Goal: Navigation & Orientation: Find specific page/section

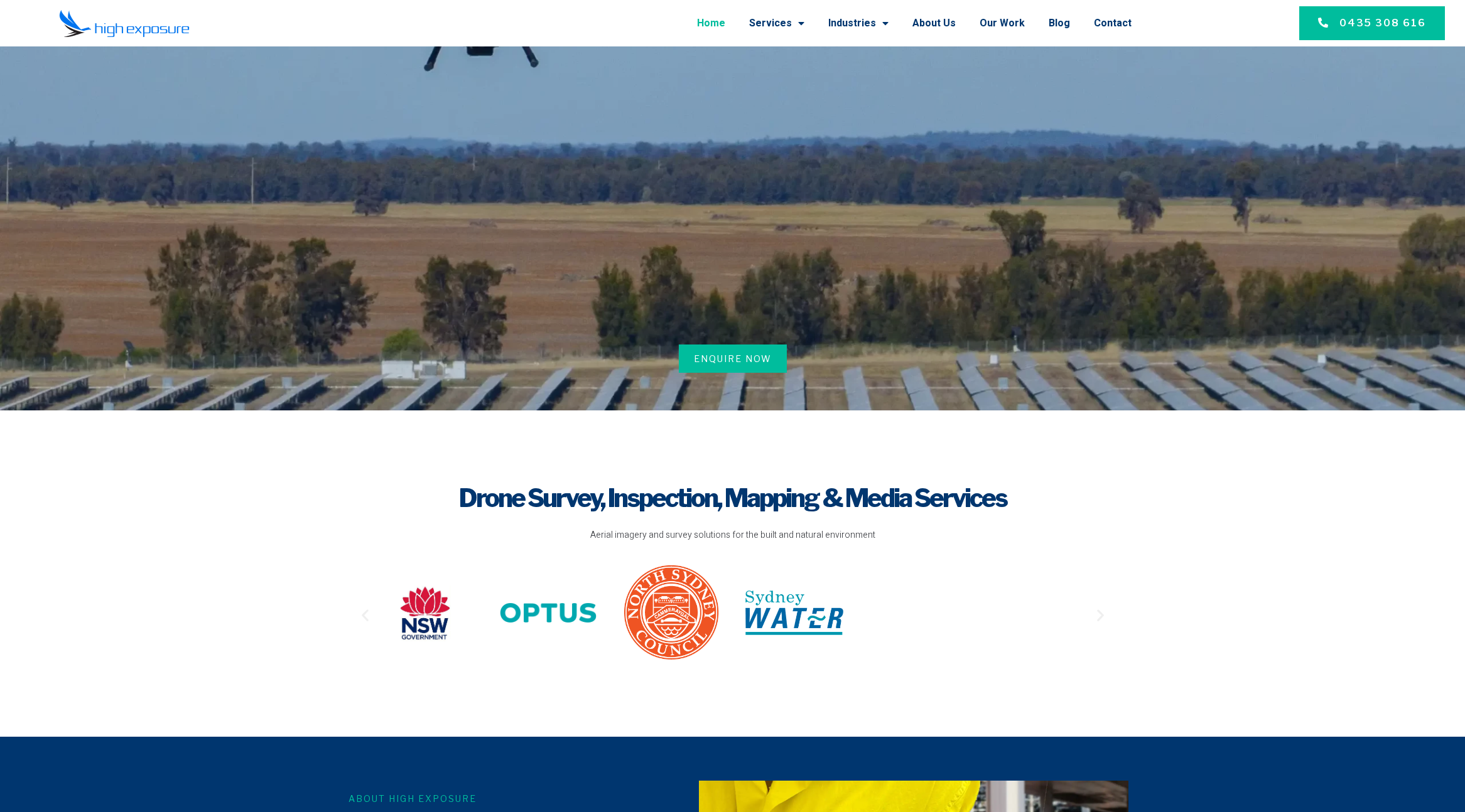
click at [1014, 24] on link "Our Work" at bounding box center [1003, 23] width 46 height 32
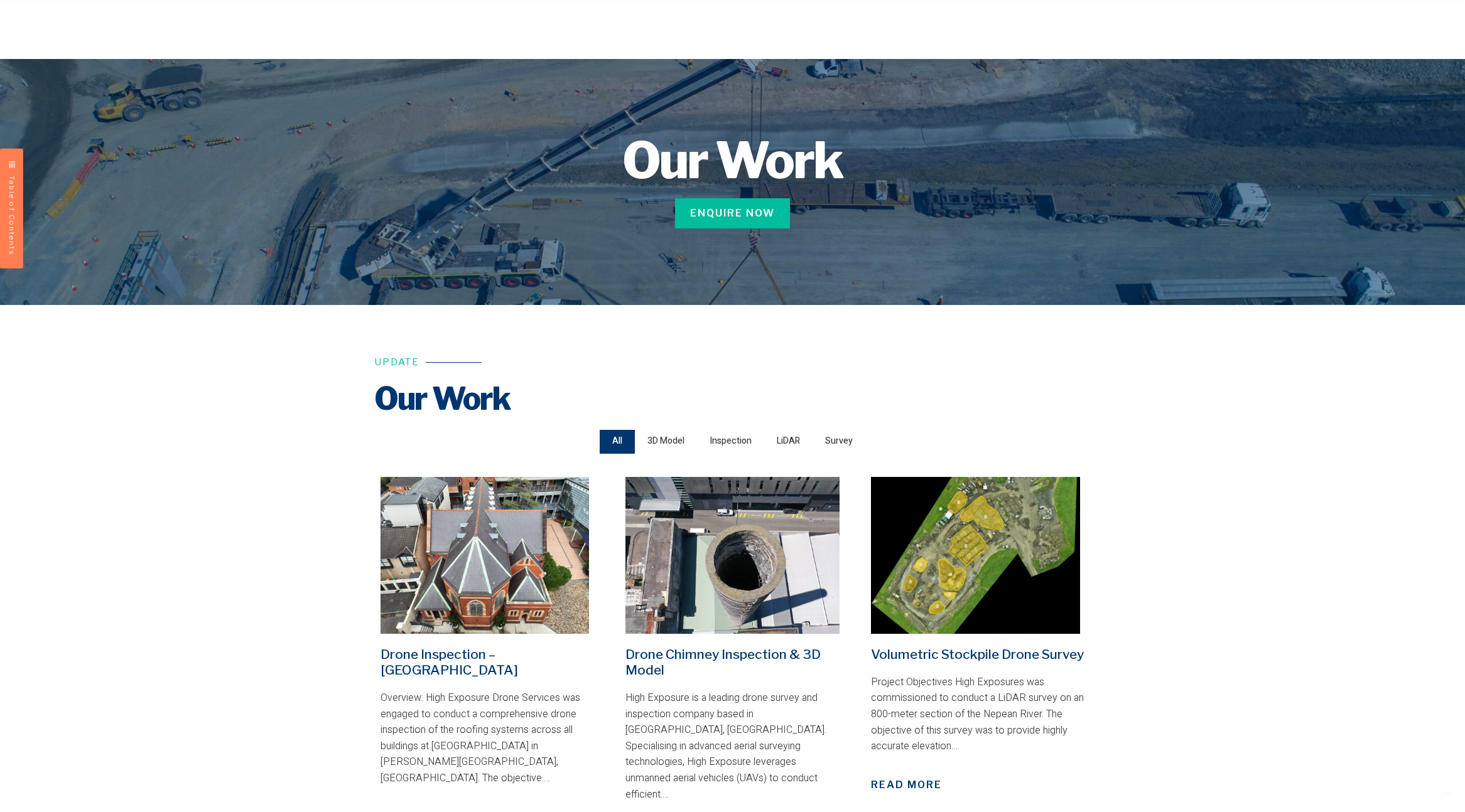
scroll to position [256, 0]
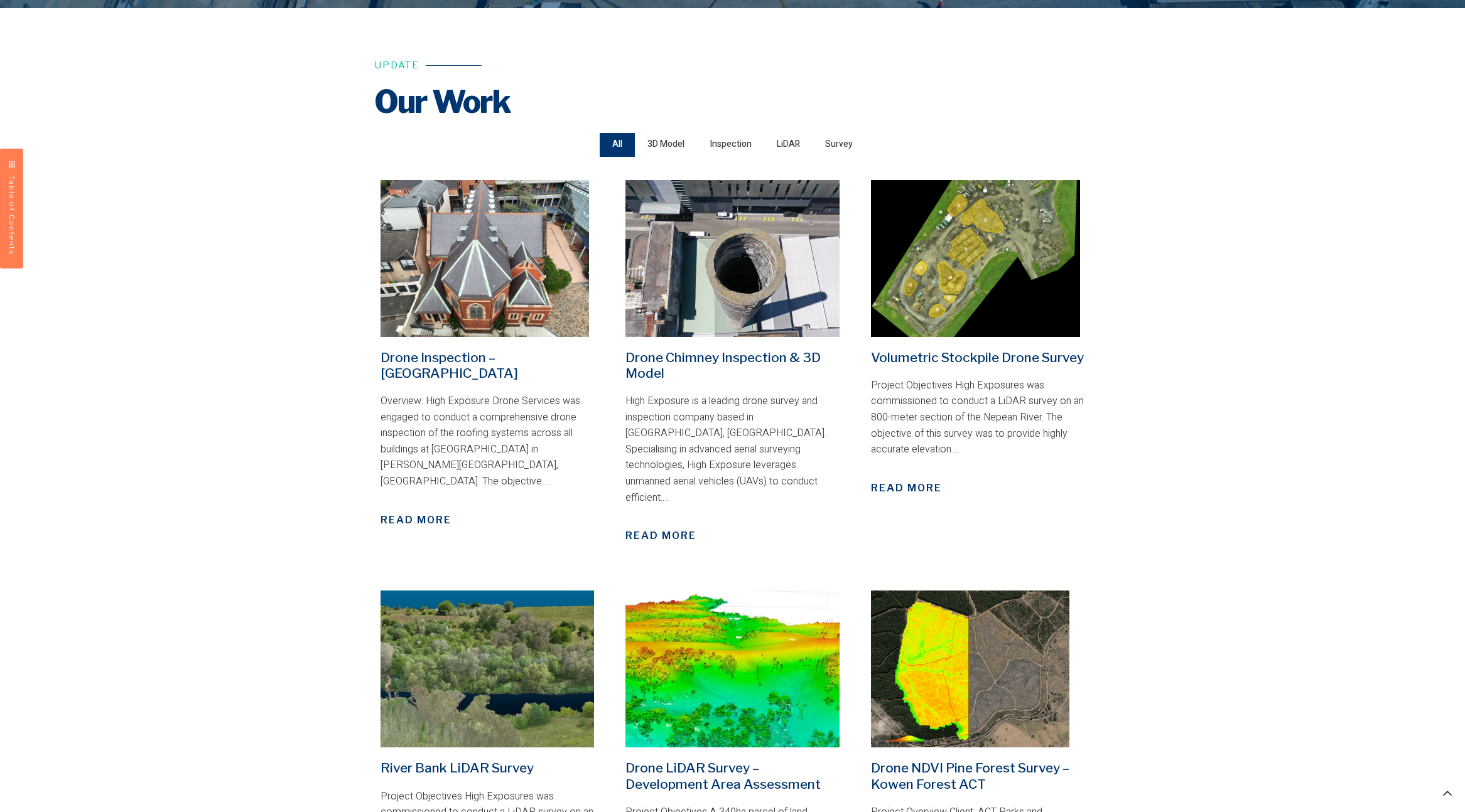
scroll to position [0, 0]
